Goal: Task Accomplishment & Management: Complete application form

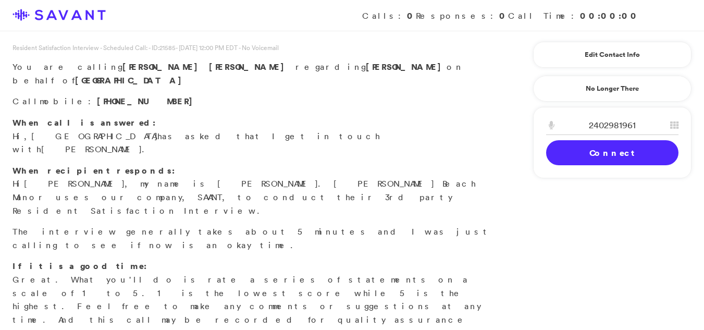
click at [628, 156] on link "Connect" at bounding box center [612, 152] width 132 height 25
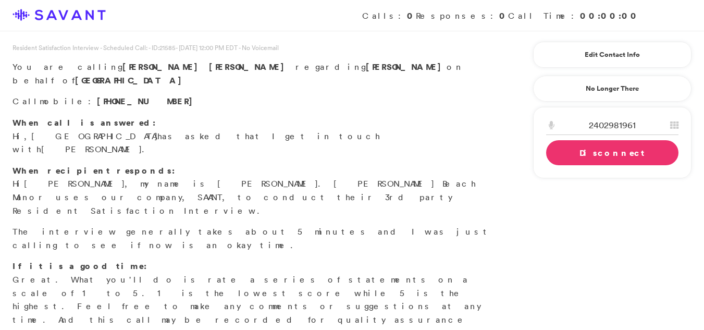
click at [622, 152] on link "Disconnect" at bounding box center [612, 152] width 132 height 25
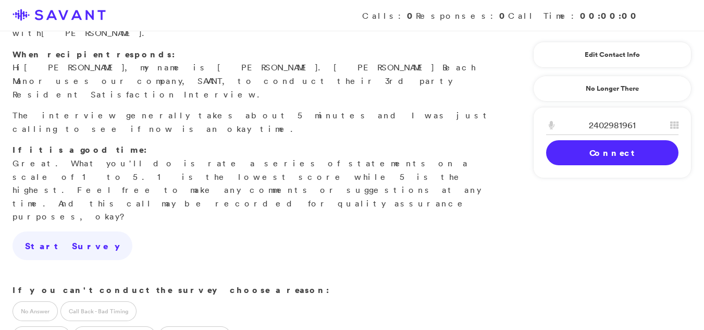
scroll to position [121, 0]
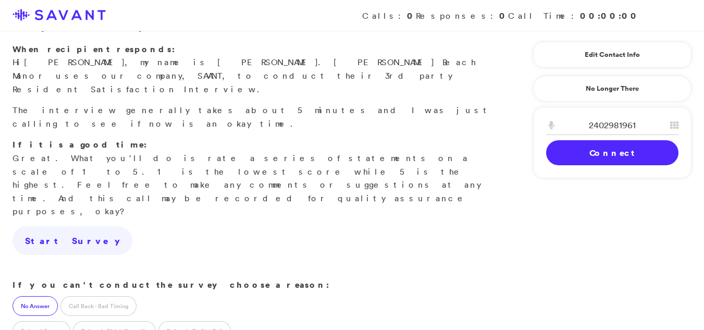
click at [44, 296] on label "No Answer" at bounding box center [35, 306] width 45 height 20
click at [74, 296] on label "Call Back - Bad Timing" at bounding box center [98, 306] width 76 height 20
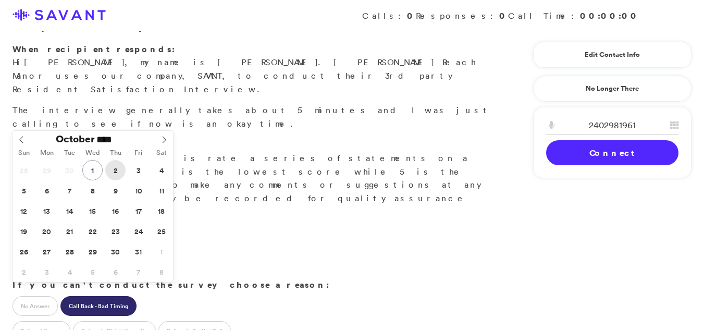
type input "**********"
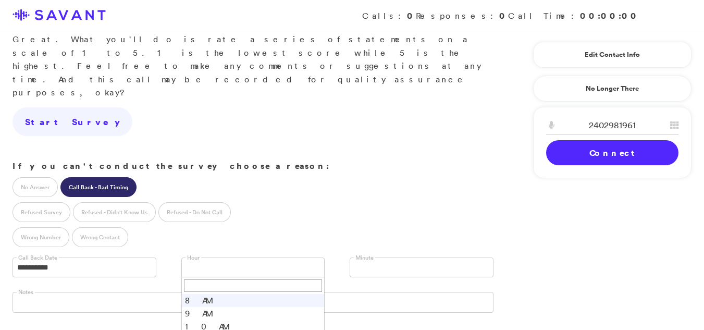
scroll to position [246, 0]
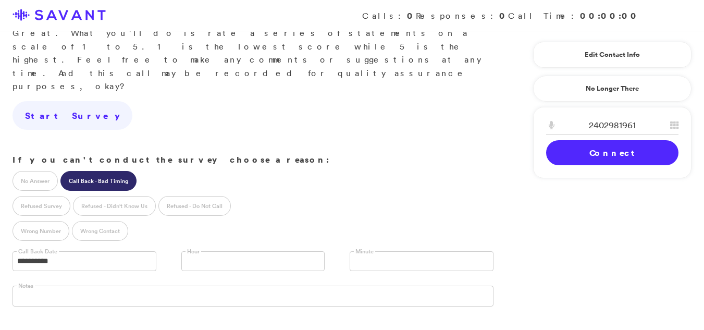
drag, startPoint x: 567, startPoint y: 171, endPoint x: 393, endPoint y: 121, distance: 181.4
click at [393, 121] on div "Resident Satisfaction Interview - Scheduled Call: - ID: 21585 - [DATE] 12:00 PM…" at bounding box center [352, 130] width 704 height 753
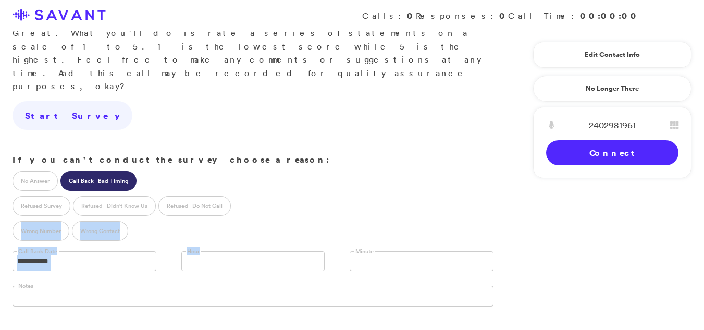
drag, startPoint x: 393, startPoint y: 121, endPoint x: 266, endPoint y: 165, distance: 133.9
click at [266, 165] on form "**********" at bounding box center [253, 280] width 481 height 254
click at [262, 251] on link at bounding box center [253, 261] width 144 height 20
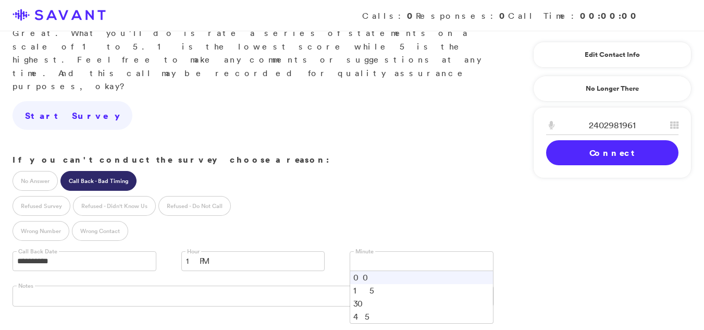
click at [400, 251] on link at bounding box center [422, 261] width 144 height 20
click at [384, 271] on li "00" at bounding box center [421, 277] width 143 height 13
